Goal: Information Seeking & Learning: Learn about a topic

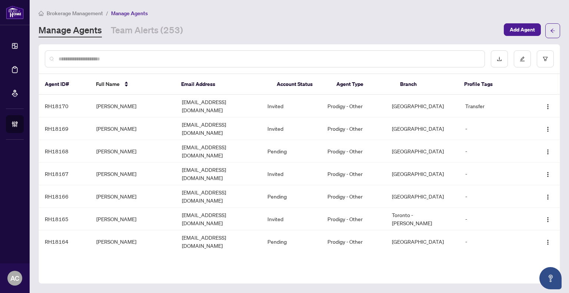
click at [203, 11] on div "Brokerage Management / Manage Agents" at bounding box center [300, 13] width 522 height 9
click at [203, 28] on div "Manage Agents Team Alerts (253)" at bounding box center [269, 30] width 461 height 13
click at [78, 63] on div at bounding box center [265, 58] width 440 height 17
drag, startPoint x: 96, startPoint y: 60, endPoint x: 91, endPoint y: 60, distance: 5.6
click at [95, 60] on input "text" at bounding box center [269, 59] width 420 height 8
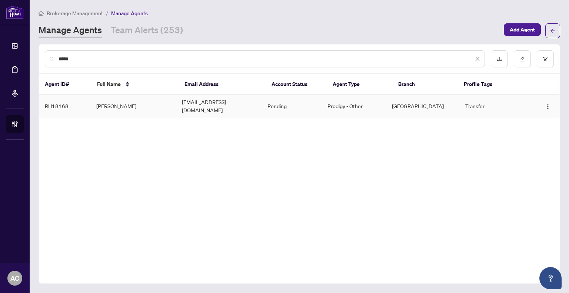
type input "*****"
click at [113, 101] on td "[PERSON_NAME]" at bounding box center [133, 106] width 86 height 23
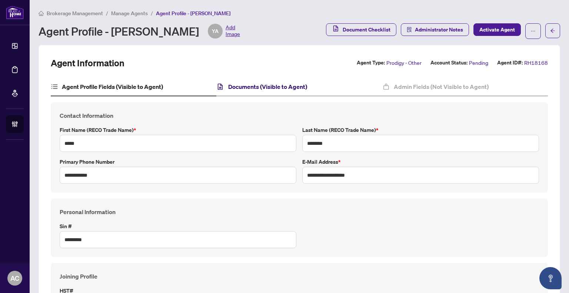
click at [283, 84] on h4 "Documents (Visible to Agent)" at bounding box center [267, 86] width 79 height 9
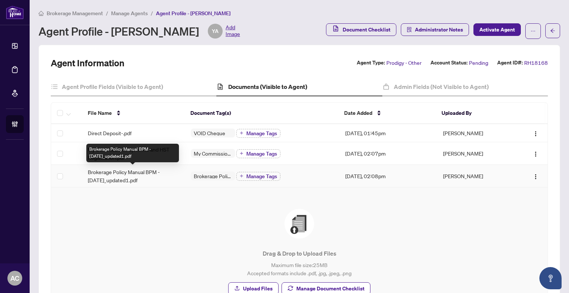
click at [125, 177] on span "Brokerage Policy Manual BPM - [DATE]_updated1.pdf" at bounding box center [133, 176] width 91 height 16
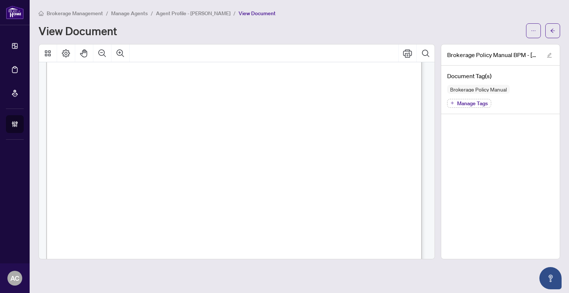
scroll to position [2112, 0]
drag, startPoint x: 112, startPoint y: 132, endPoint x: 213, endPoint y: 245, distance: 152.4
click at [160, 166] on span "96. Rental/Lease Transaction Fees" at bounding box center [149, 169] width 94 height 7
click at [111, 127] on span "91. [PERSON_NAME] Fees" at bounding box center [141, 130] width 79 height 7
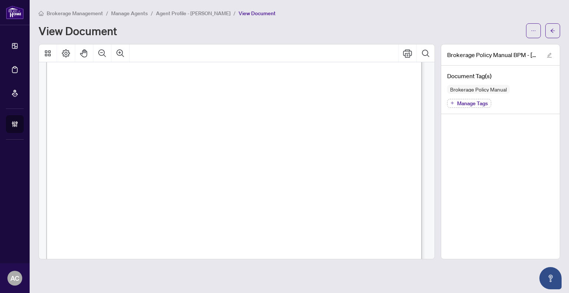
scroll to position [2149, 0]
click at [411, 52] on icon "Print" at bounding box center [407, 53] width 9 height 9
click at [163, 12] on span "Agent Profile - [PERSON_NAME]" at bounding box center [193, 13] width 74 height 7
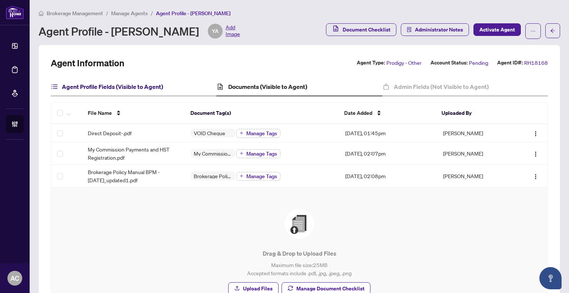
click at [126, 90] on h4 "Agent Profile Fields (Visible to Agent)" at bounding box center [112, 86] width 101 height 9
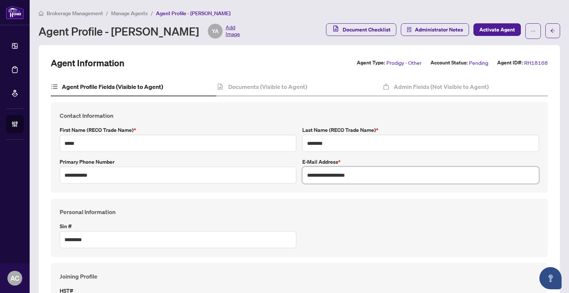
drag, startPoint x: 359, startPoint y: 173, endPoint x: 287, endPoint y: 174, distance: 72.6
click at [287, 174] on div "**********" at bounding box center [299, 147] width 485 height 73
click at [240, 83] on h4 "Documents (Visible to Agent)" at bounding box center [267, 86] width 79 height 9
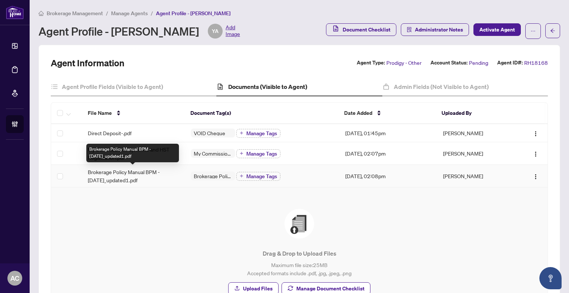
click at [130, 173] on span "Brokerage Policy Manual BPM - [DATE]_updated1.pdf" at bounding box center [133, 176] width 91 height 16
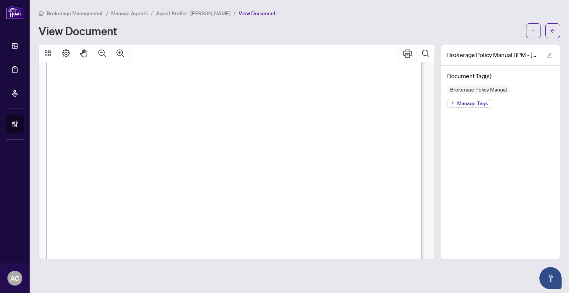
scroll to position [2149, 0]
click at [124, 15] on span "Manage Agents" at bounding box center [129, 13] width 37 height 7
